Goal: Check status: Check status

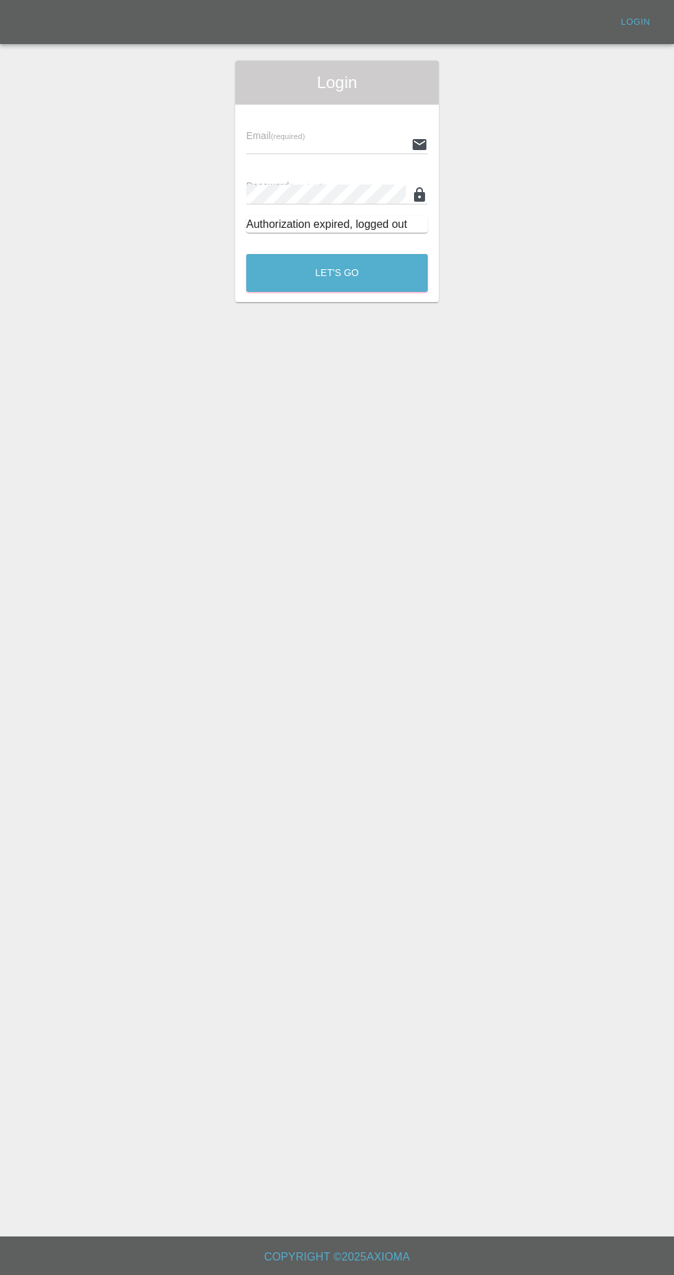
click at [275, 144] on input "text" at bounding box center [326, 144] width 160 height 20
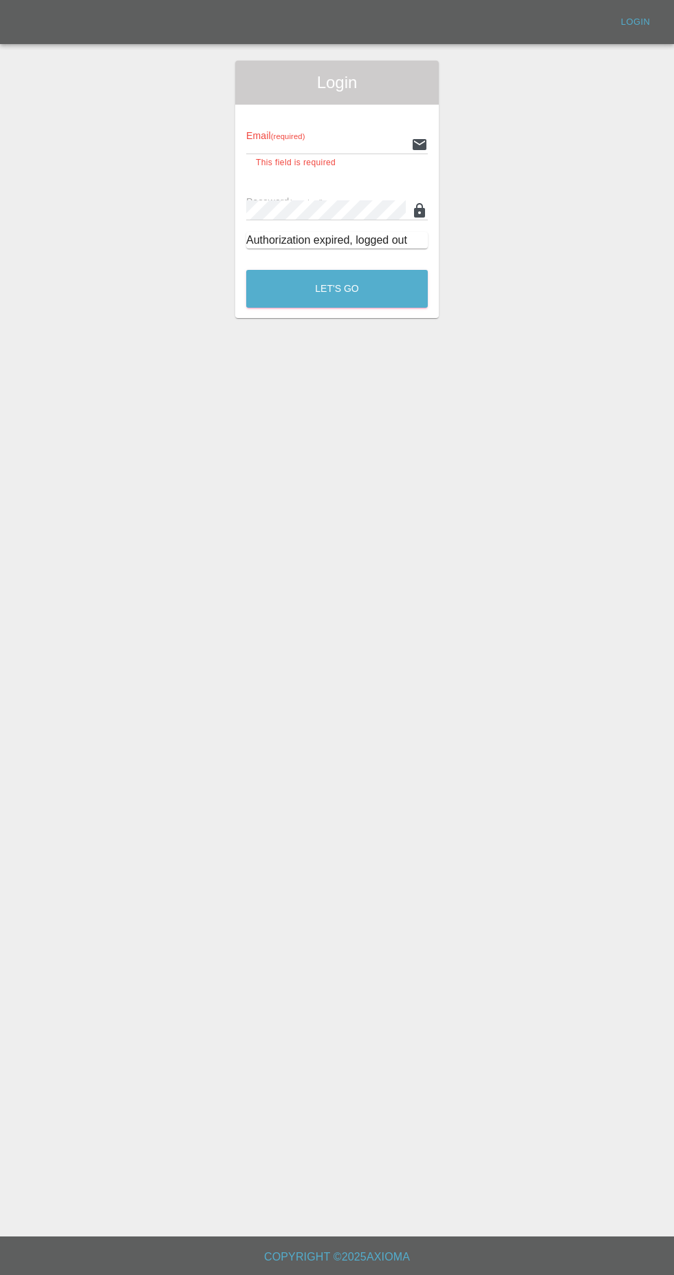
type input "[EMAIL_ADDRESS][DOMAIN_NAME]"
click at [246, 270] on button "Let's Go" at bounding box center [337, 289] width 182 height 38
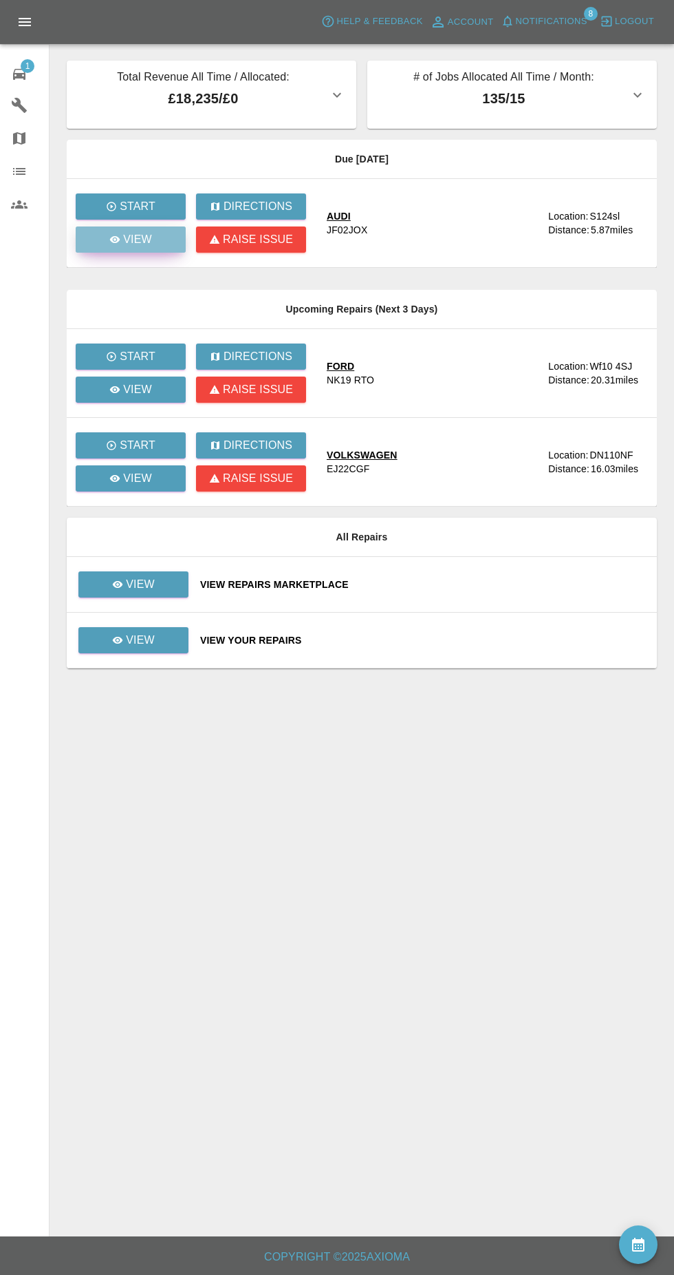
click at [116, 240] on icon at bounding box center [115, 239] width 10 height 7
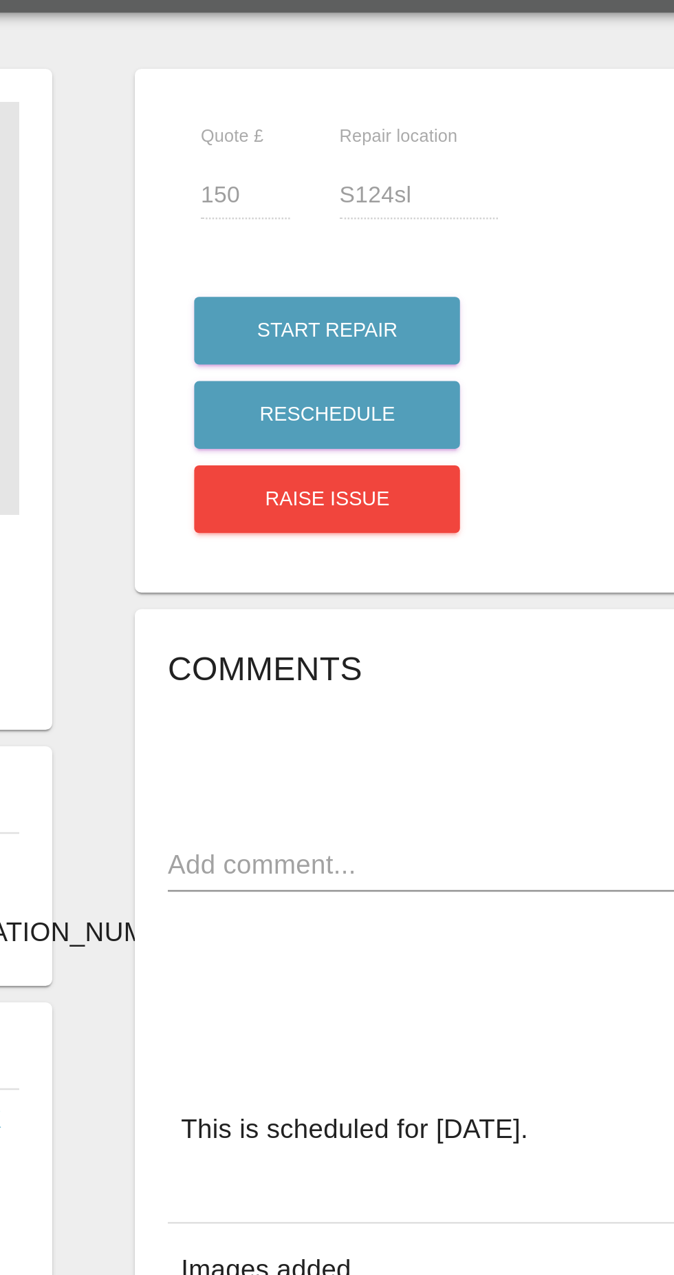
scroll to position [7, 0]
